Goal: Information Seeking & Learning: Learn about a topic

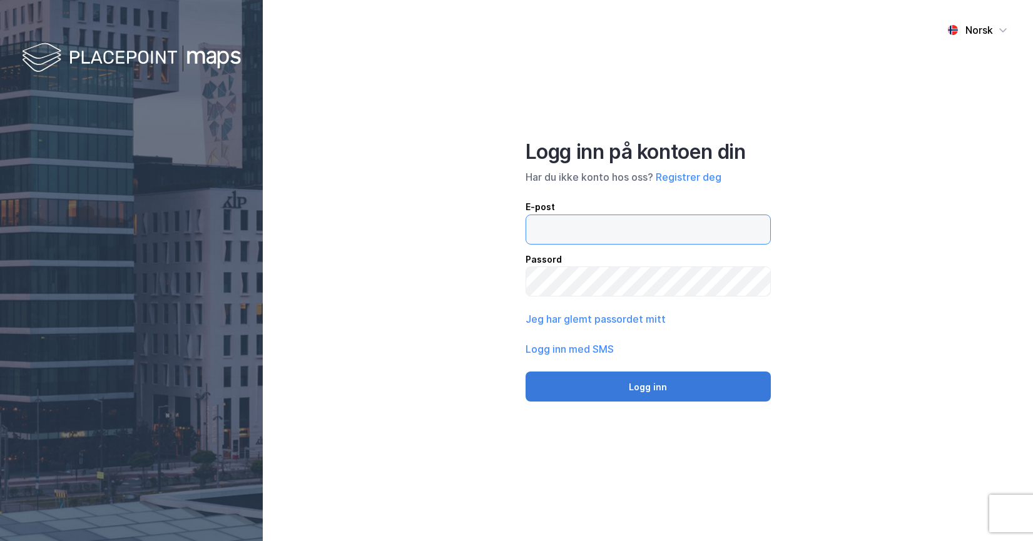
type input "[EMAIL_ADDRESS][DOMAIN_NAME]"
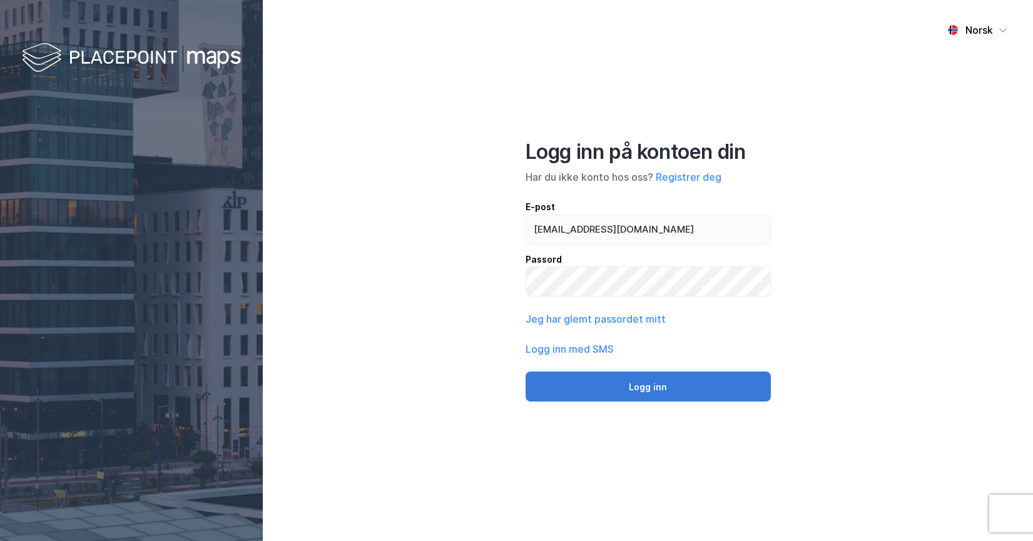
click at [680, 387] on button "Logg inn" at bounding box center [647, 387] width 245 height 30
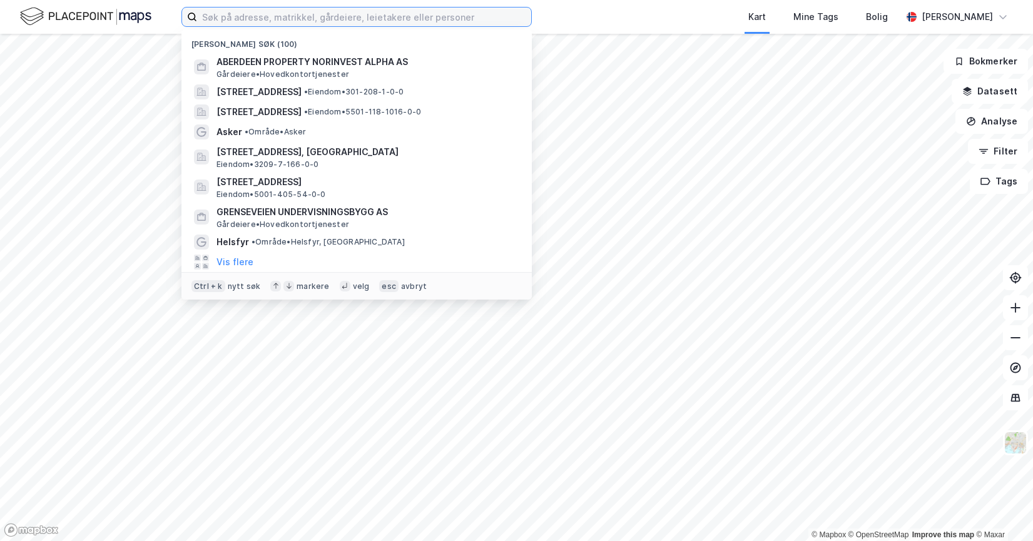
click at [291, 21] on input at bounding box center [364, 17] width 334 height 19
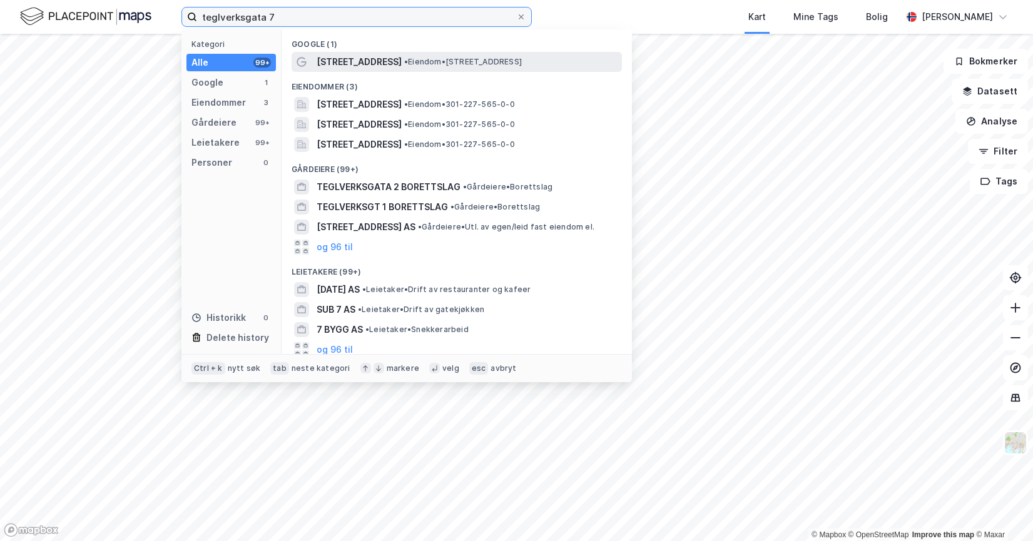
type input "teglverksgata 7"
click at [381, 63] on span "[STREET_ADDRESS]" at bounding box center [358, 61] width 85 height 15
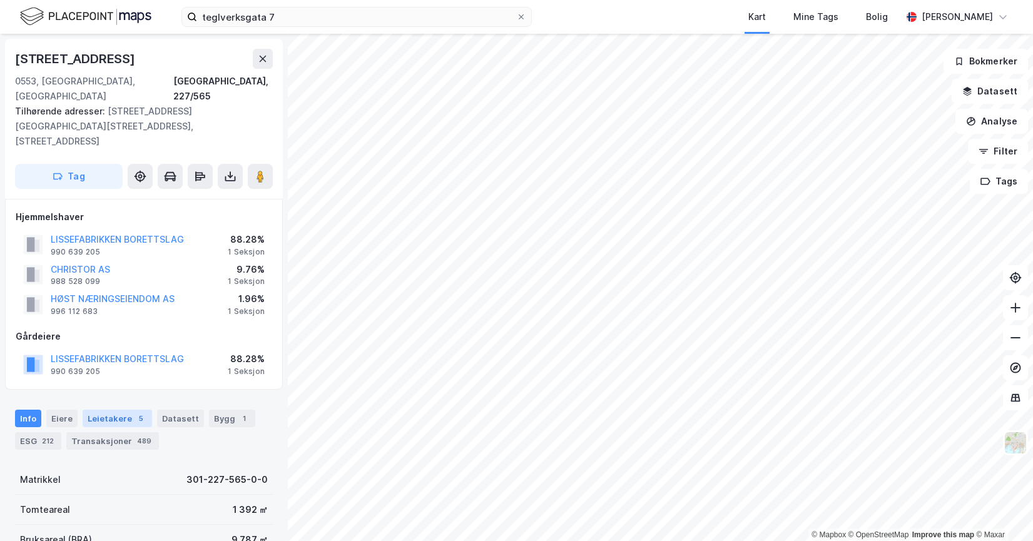
click at [121, 410] on div "Leietakere 5" at bounding box center [117, 419] width 69 height 18
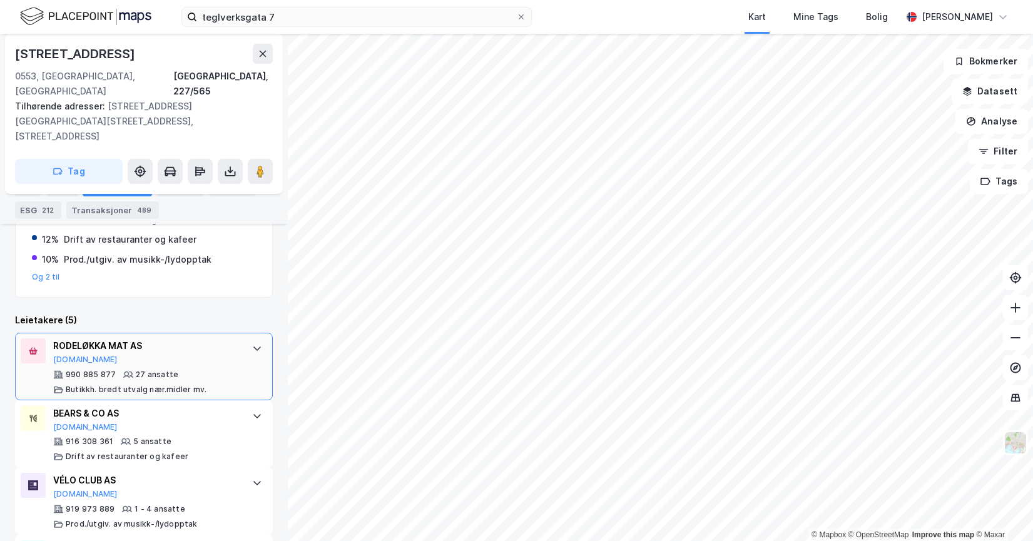
scroll to position [348, 0]
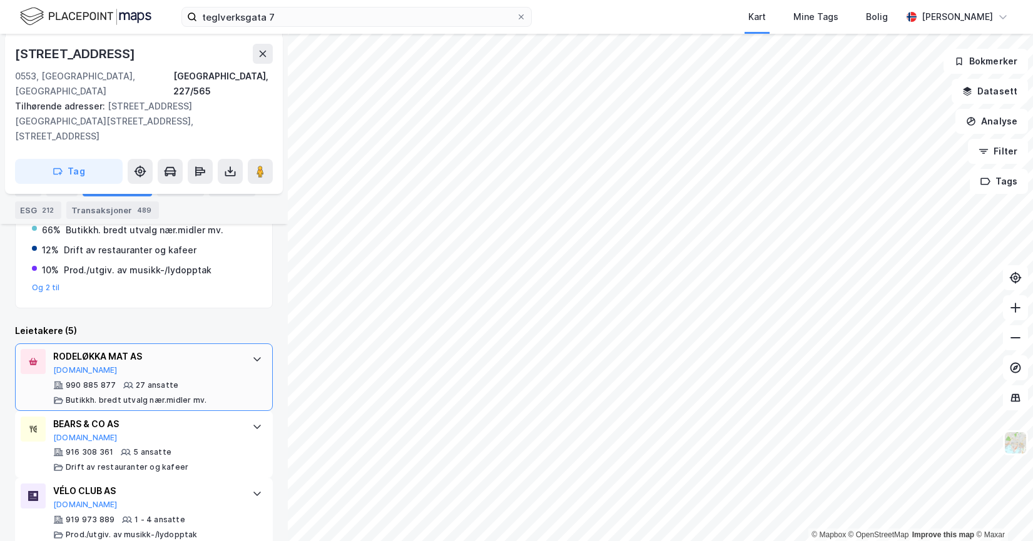
click at [252, 354] on icon at bounding box center [257, 359] width 10 height 10
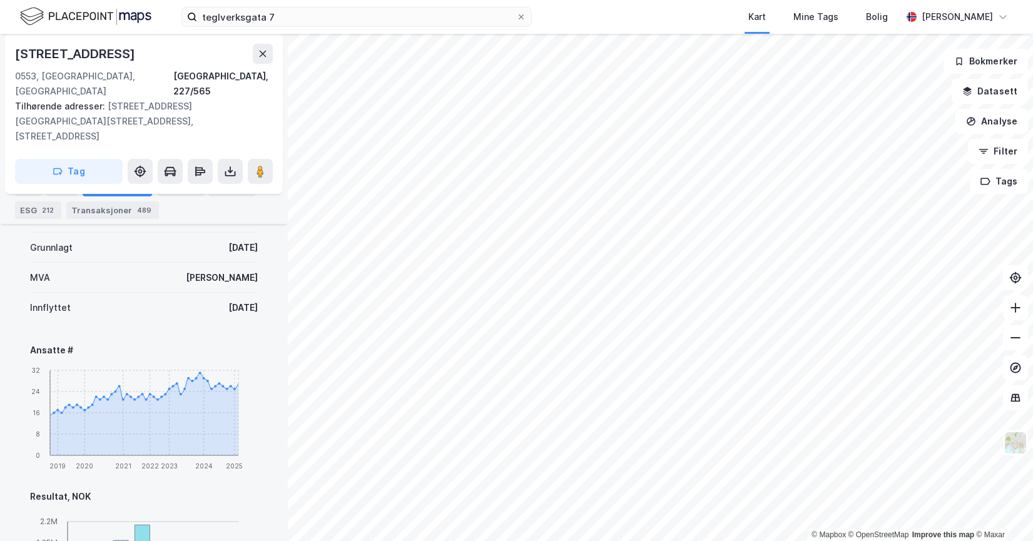
scroll to position [410, 0]
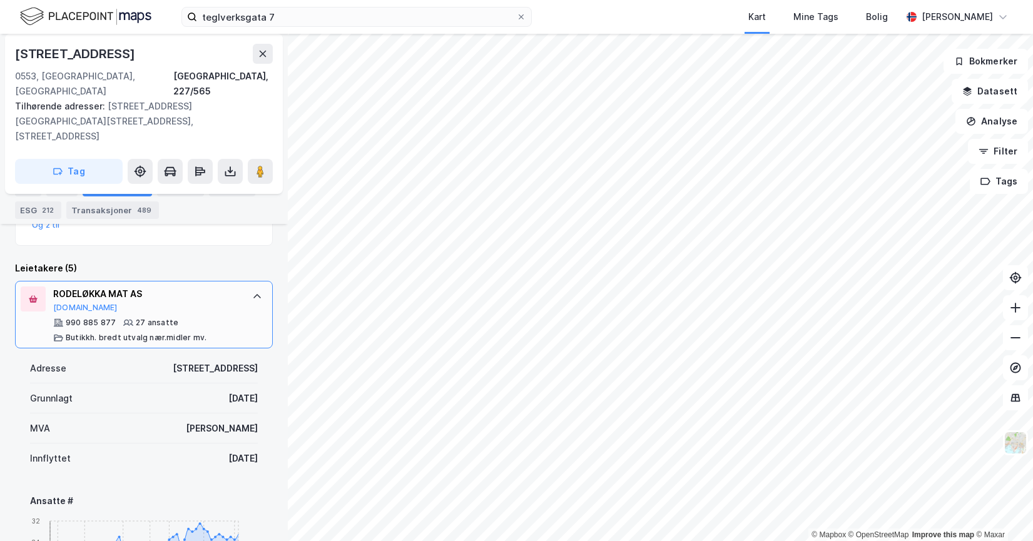
click at [105, 318] on div "990 885 877" at bounding box center [91, 323] width 50 height 10
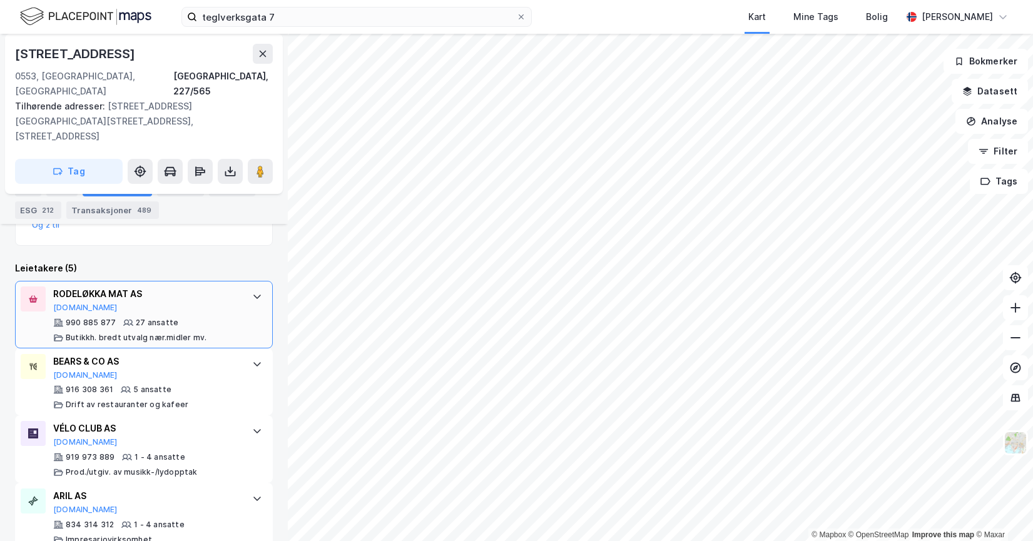
click at [105, 318] on div "990 885 877" at bounding box center [91, 323] width 50 height 10
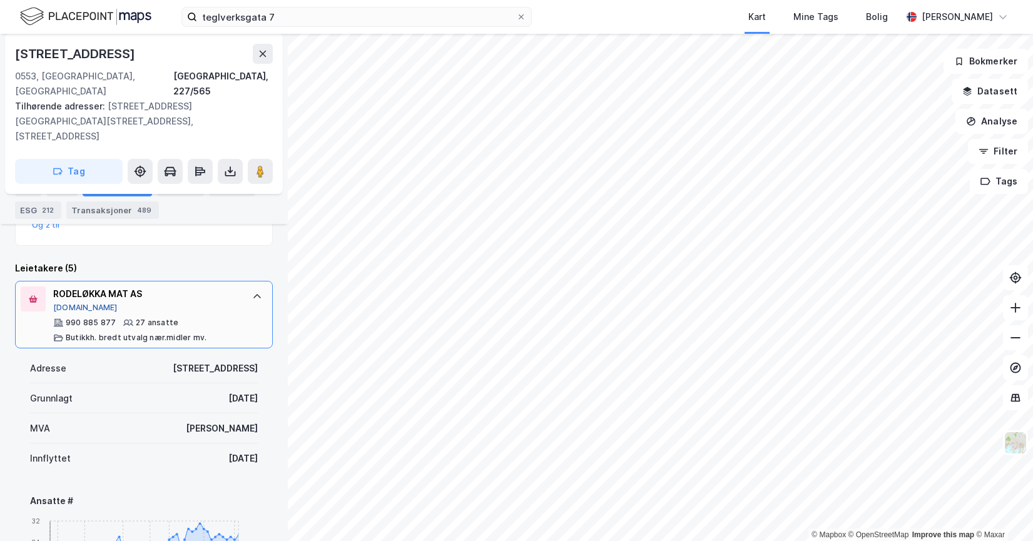
click at [74, 303] on button "[DOMAIN_NAME]" at bounding box center [85, 308] width 64 height 10
click at [145, 286] on div "RODELØKKA MAT AS [DOMAIN_NAME]" at bounding box center [146, 299] width 186 height 26
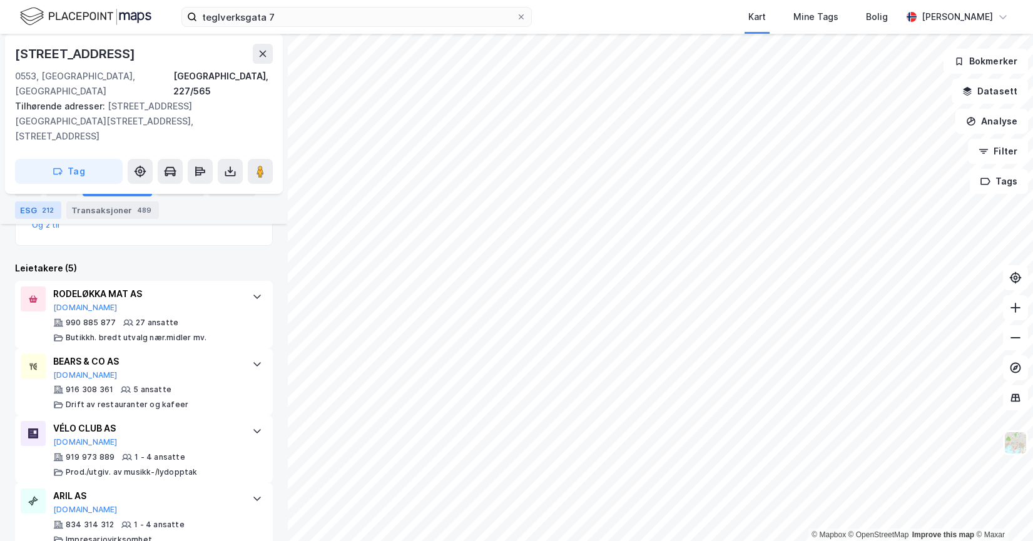
click at [40, 208] on div "212" at bounding box center [47, 210] width 17 height 13
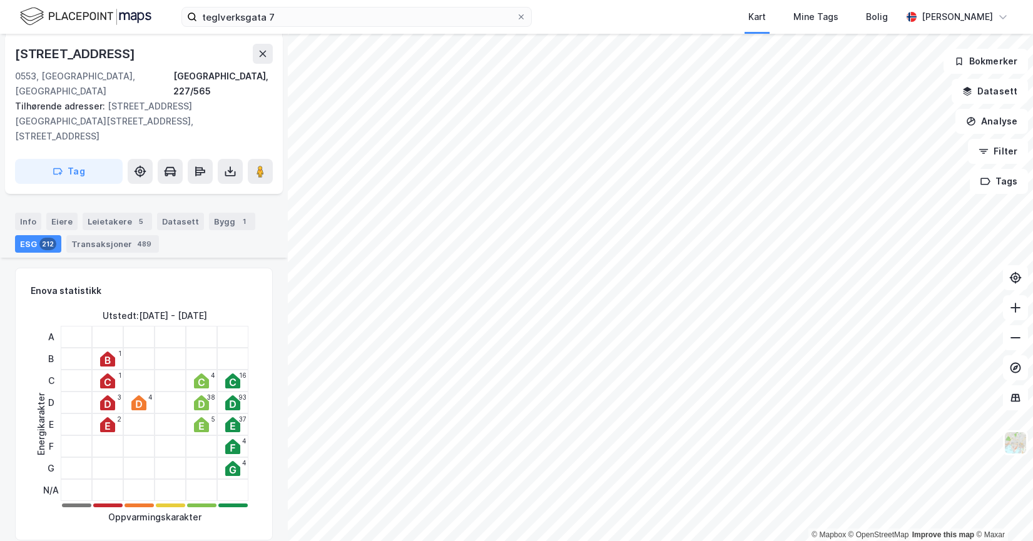
scroll to position [188, 0]
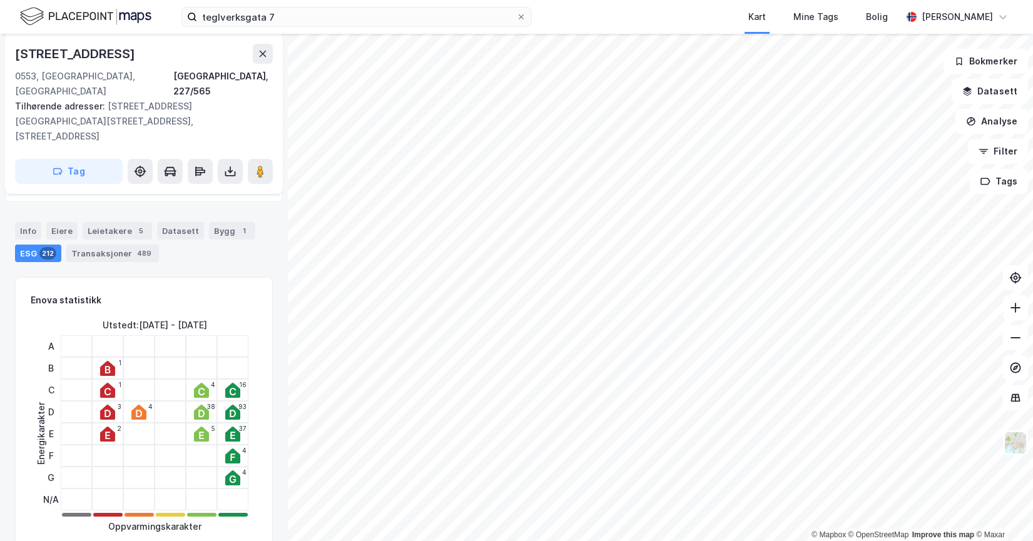
click at [230, 475] on icon at bounding box center [233, 479] width 6 height 8
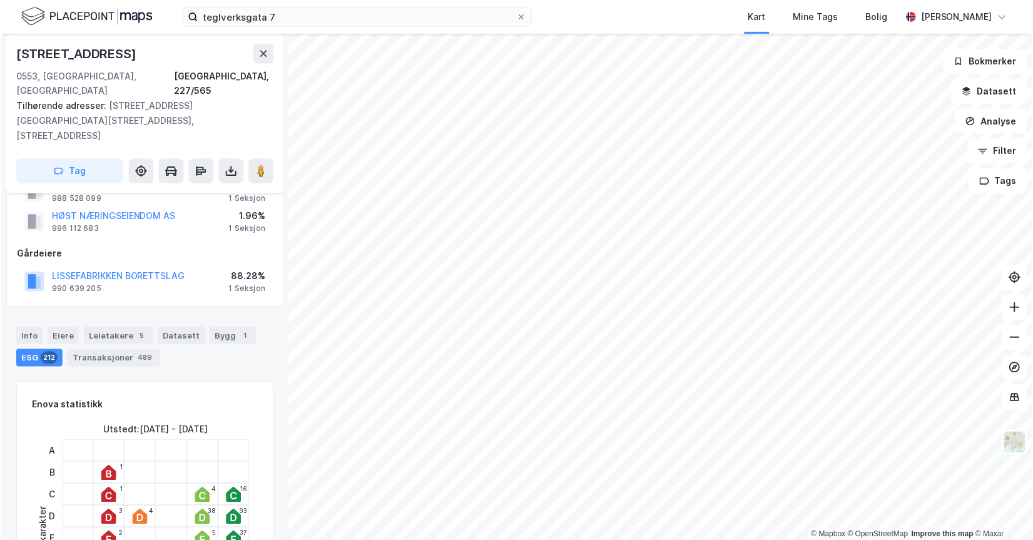
scroll to position [0, 0]
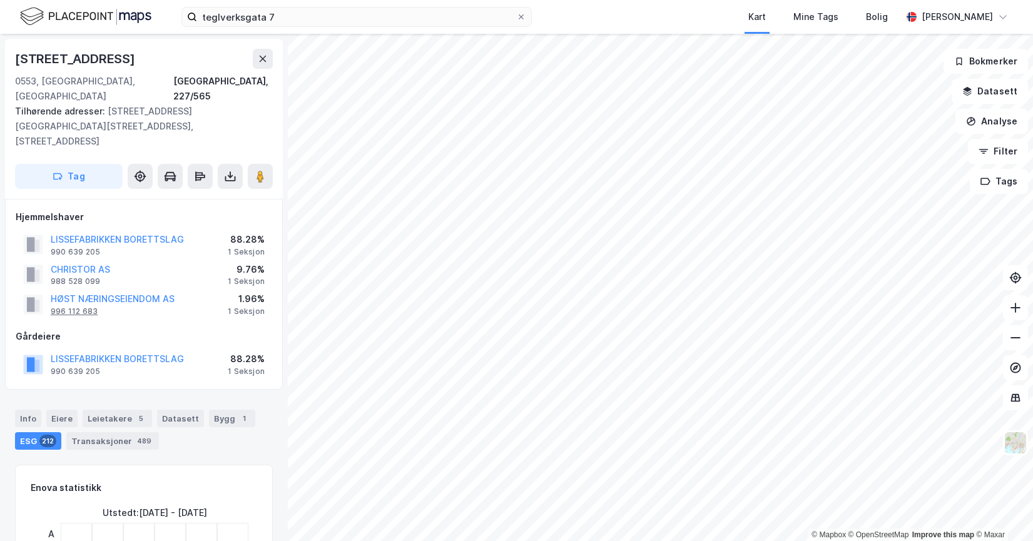
click at [83, 306] on div "996 112 683" at bounding box center [74, 311] width 47 height 10
click at [0, 0] on button "HØST NÆRINGSEIENDOM AS" at bounding box center [0, 0] width 0 height 0
